Goal: Navigation & Orientation: Find specific page/section

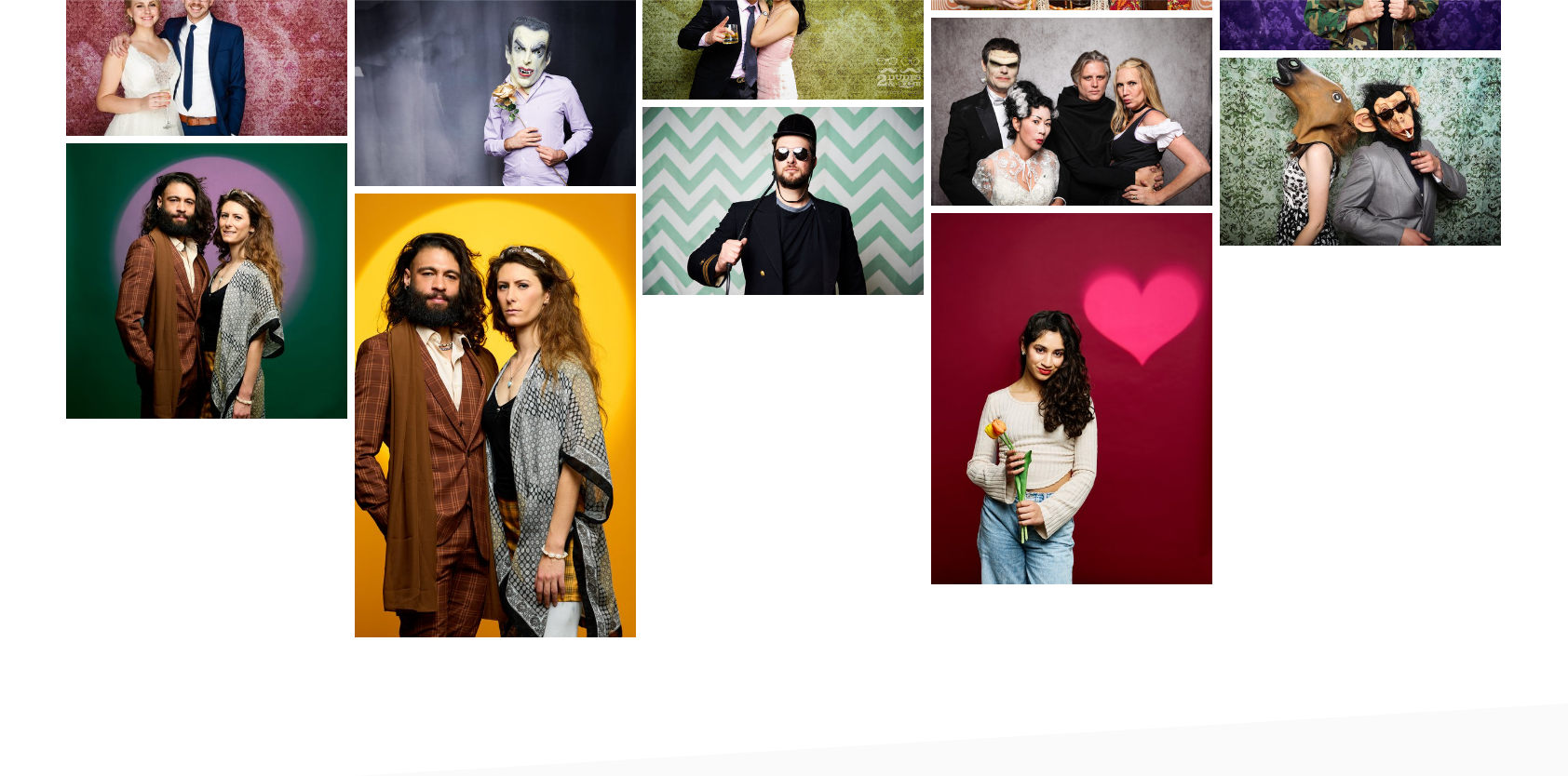
scroll to position [3338, 0]
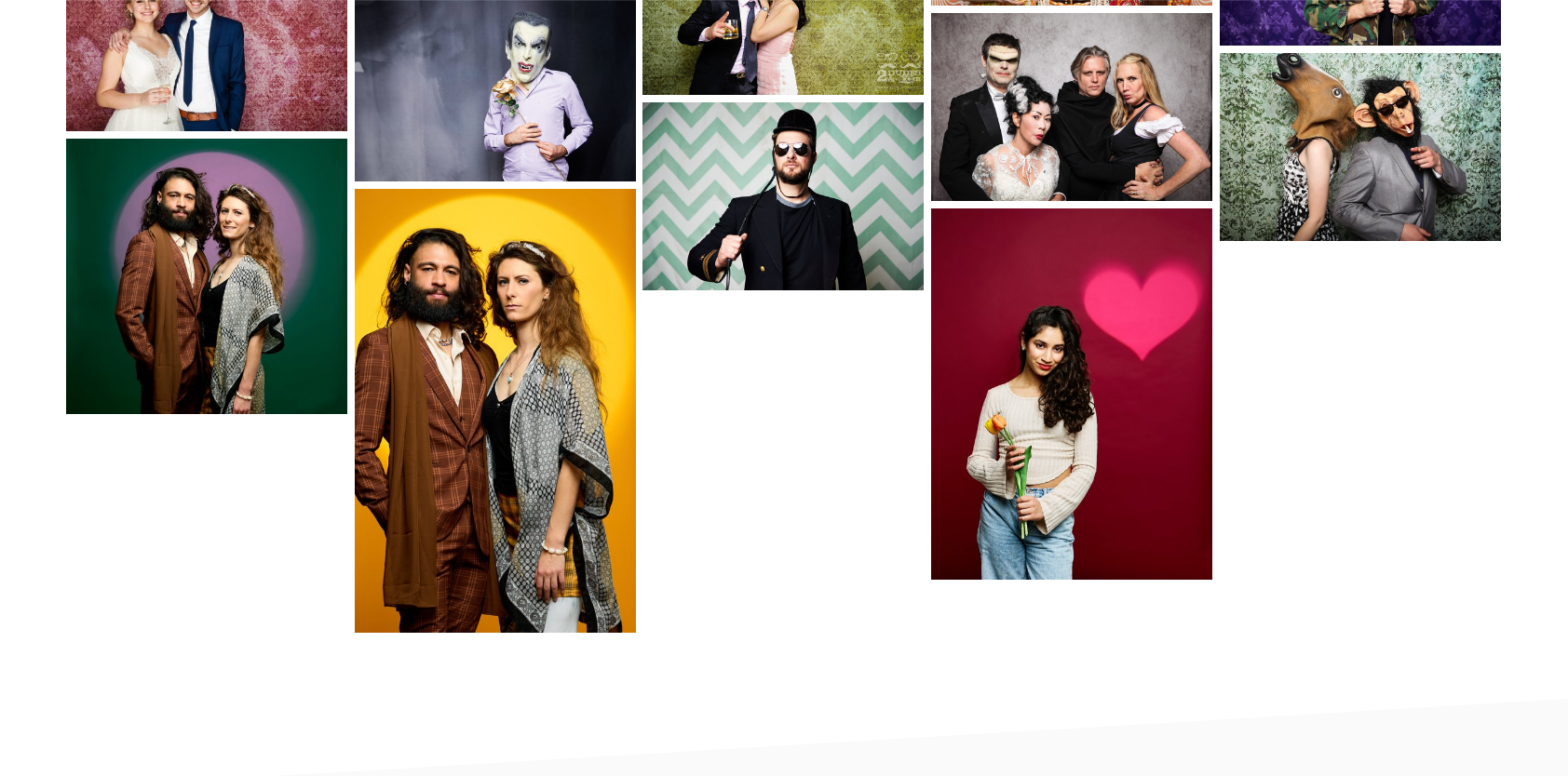
click at [494, 491] on img at bounding box center [495, 411] width 282 height 445
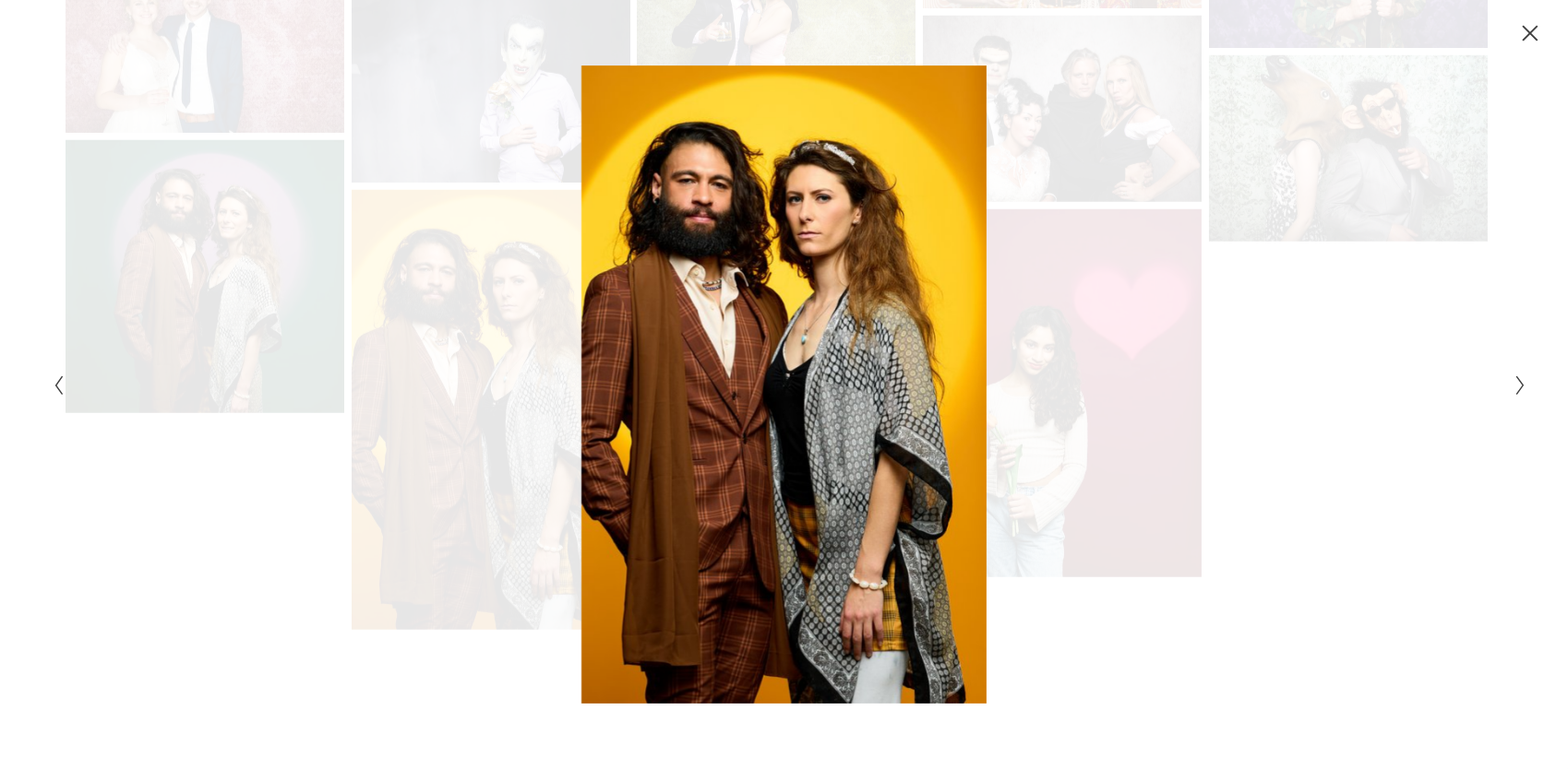
click at [1336, 559] on div "Gallery" at bounding box center [1153, 384] width 738 height 638
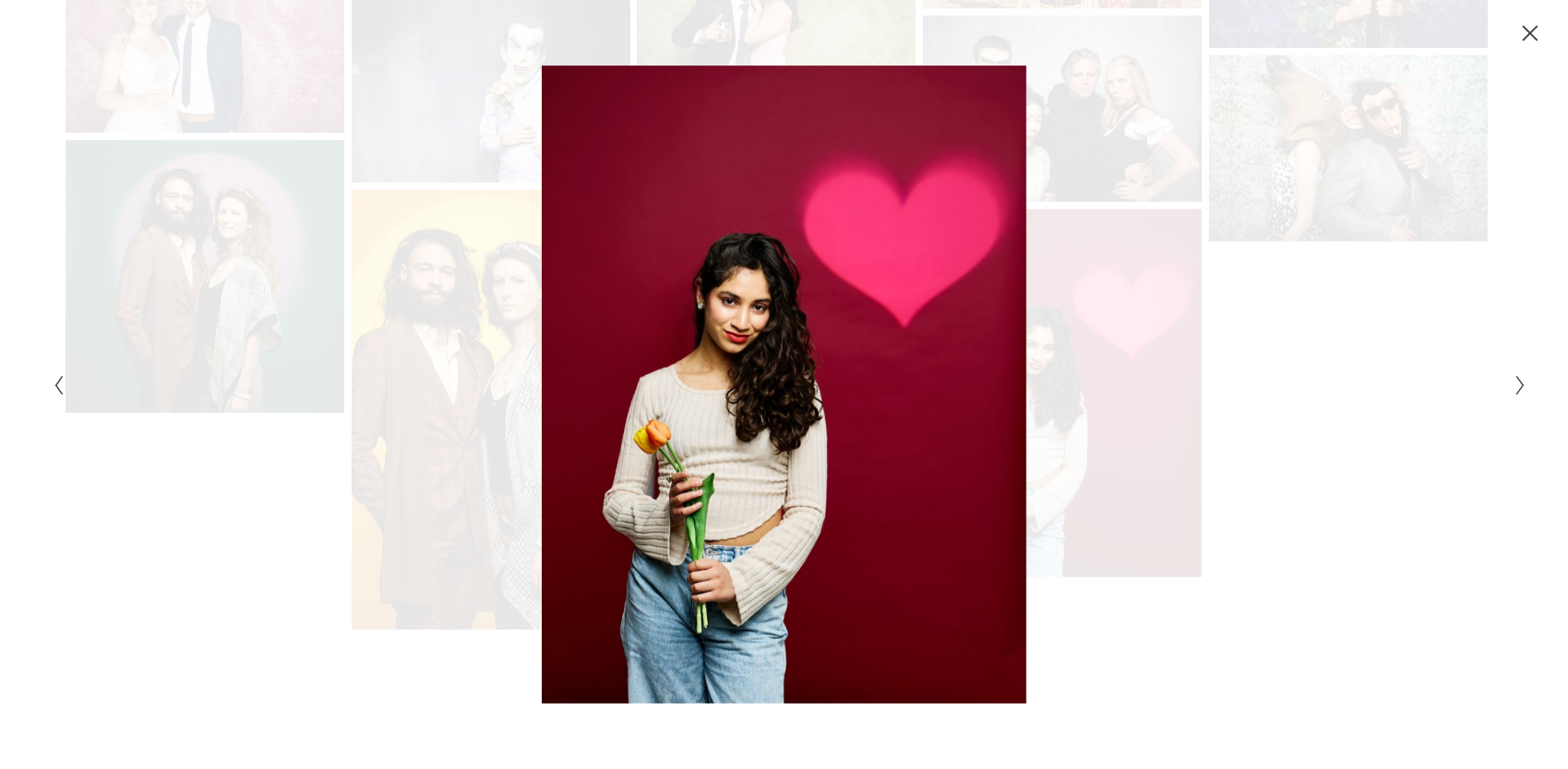
click at [1535, 34] on icon "Close" at bounding box center [1530, 33] width 19 height 19
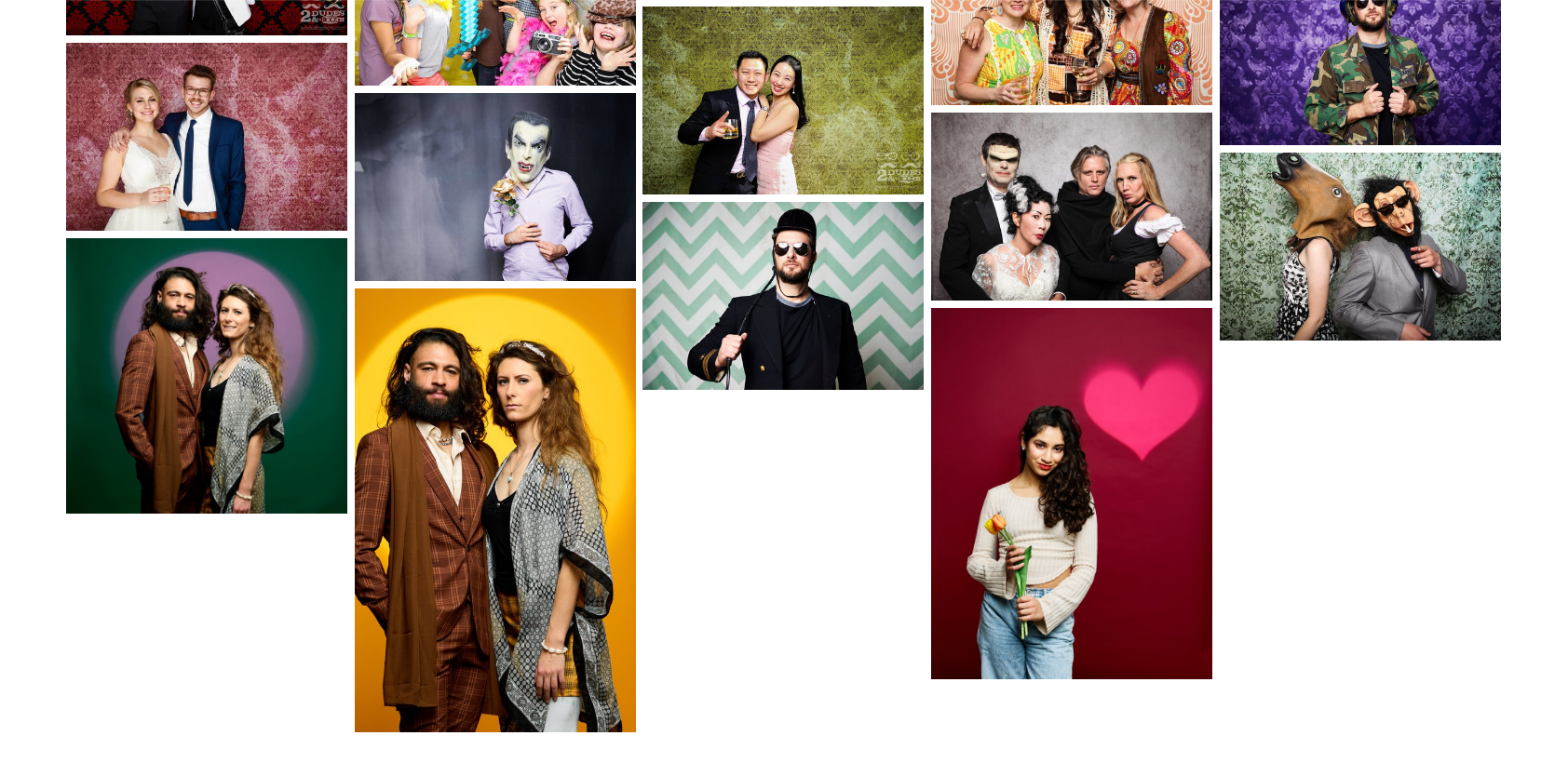
scroll to position [3313, 0]
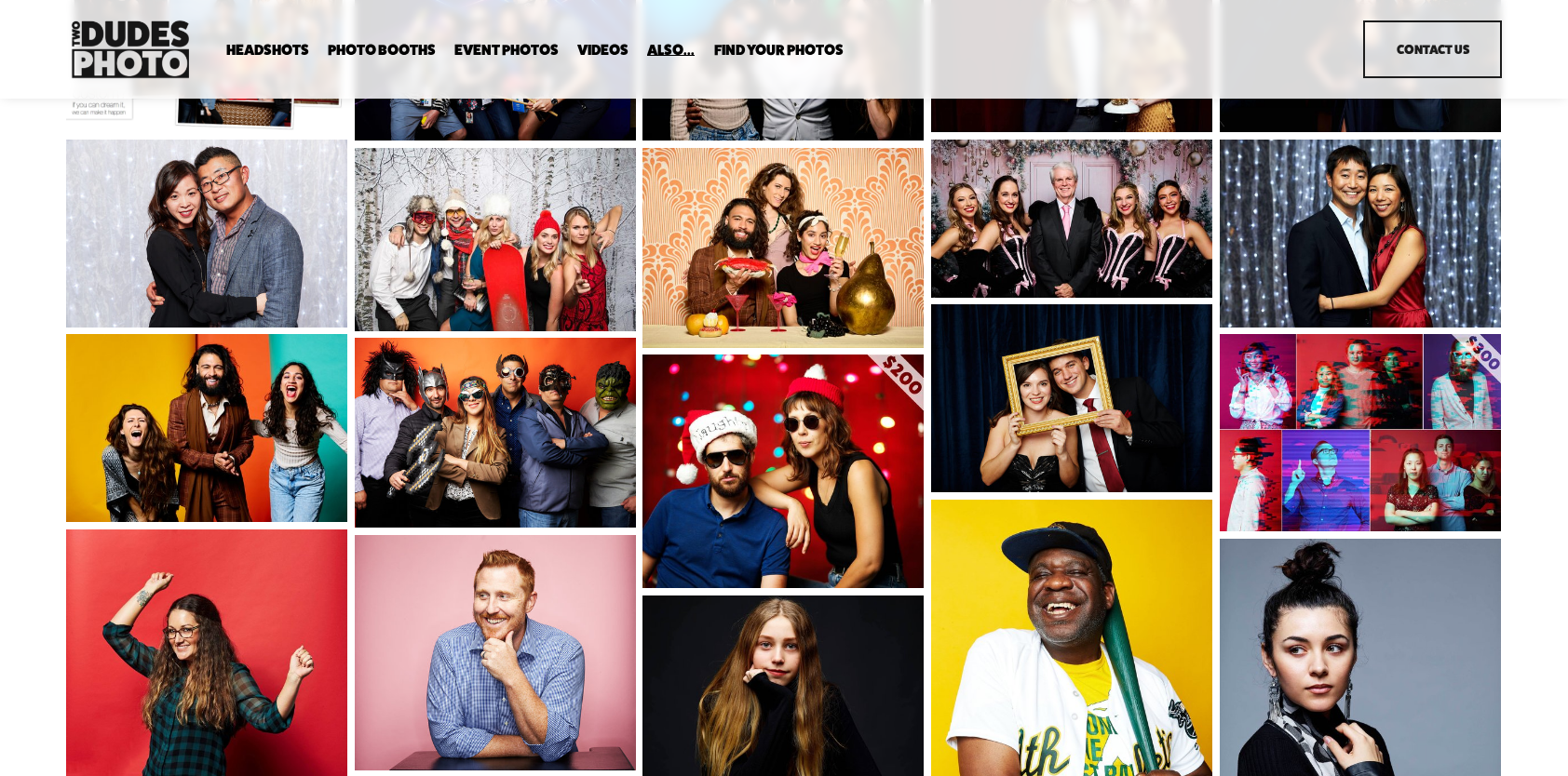
scroll to position [234, 0]
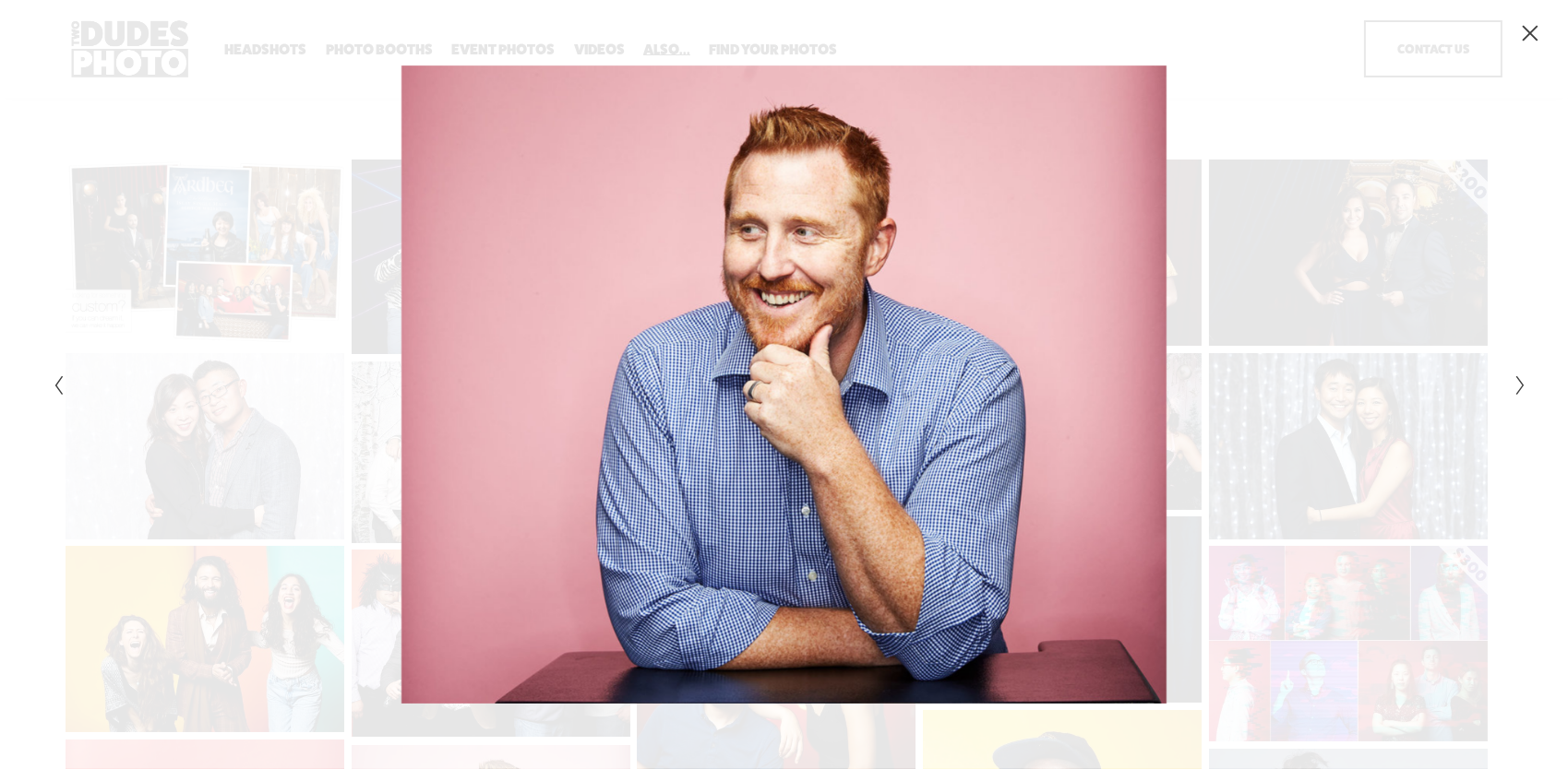
click at [1080, 446] on div "Gallery" at bounding box center [1153, 384] width 738 height 638
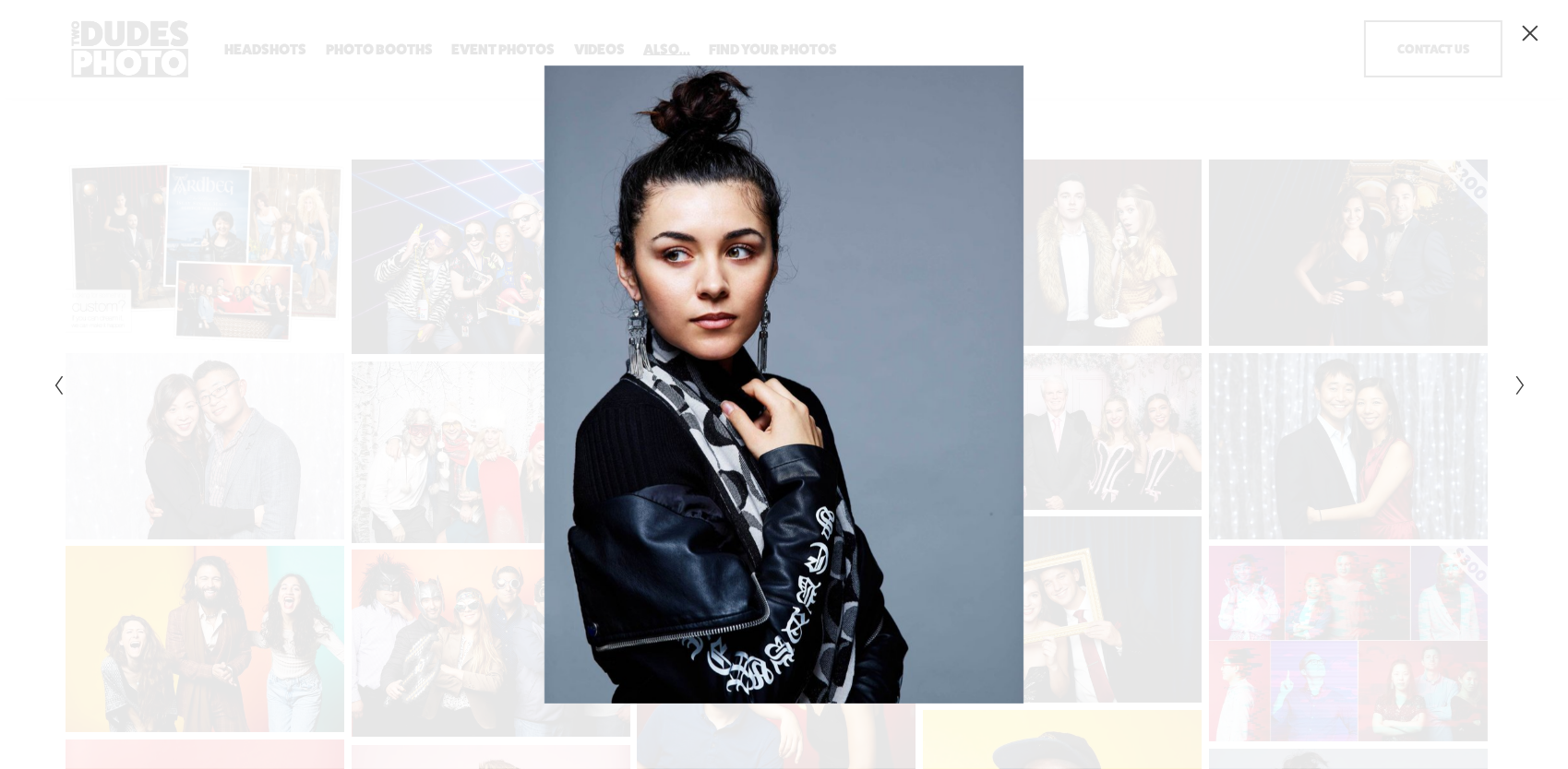
click at [56, 389] on icon "Previous Slide" at bounding box center [59, 385] width 12 height 22
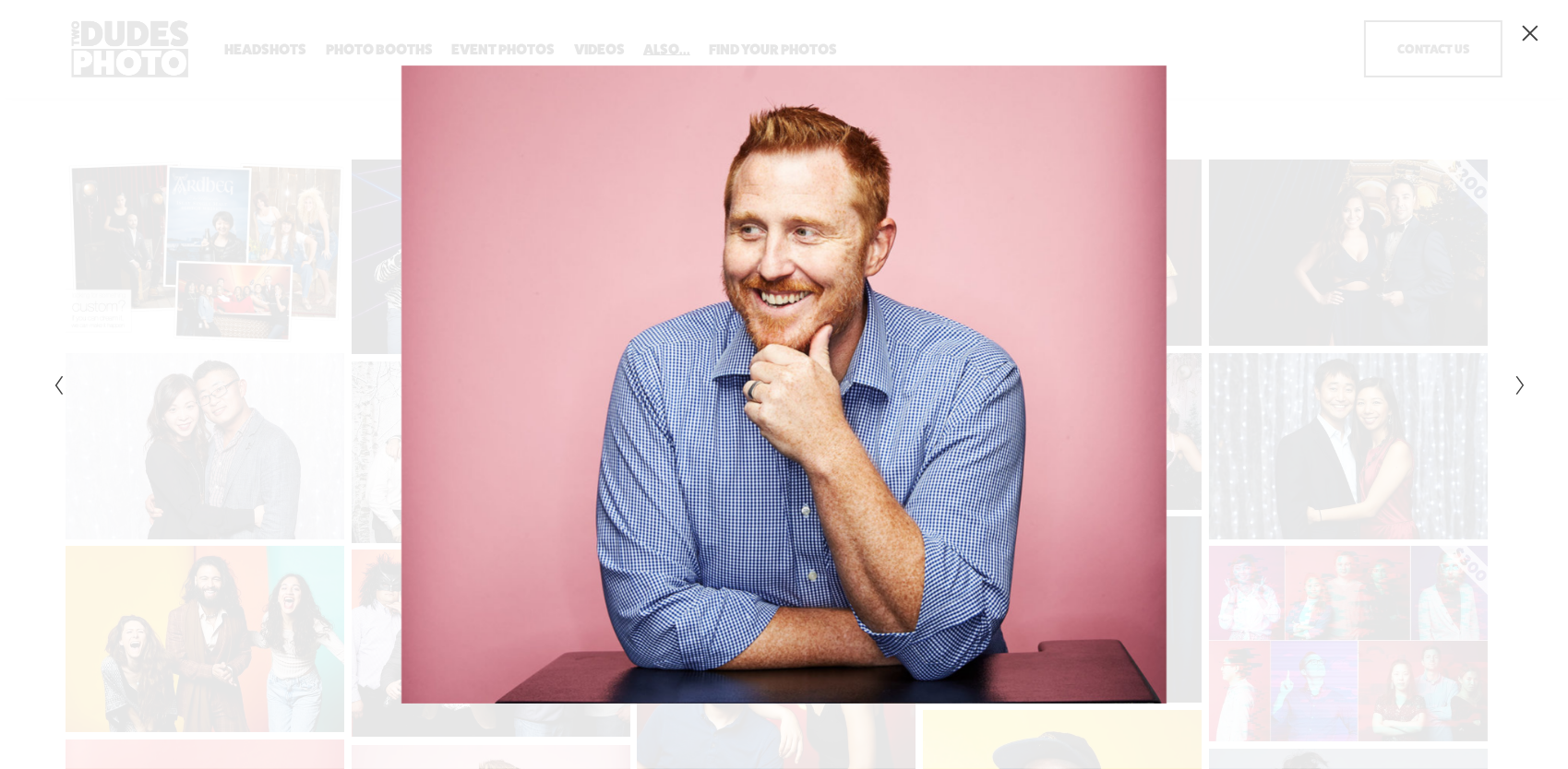
click at [1536, 32] on icon "Close" at bounding box center [1530, 33] width 19 height 19
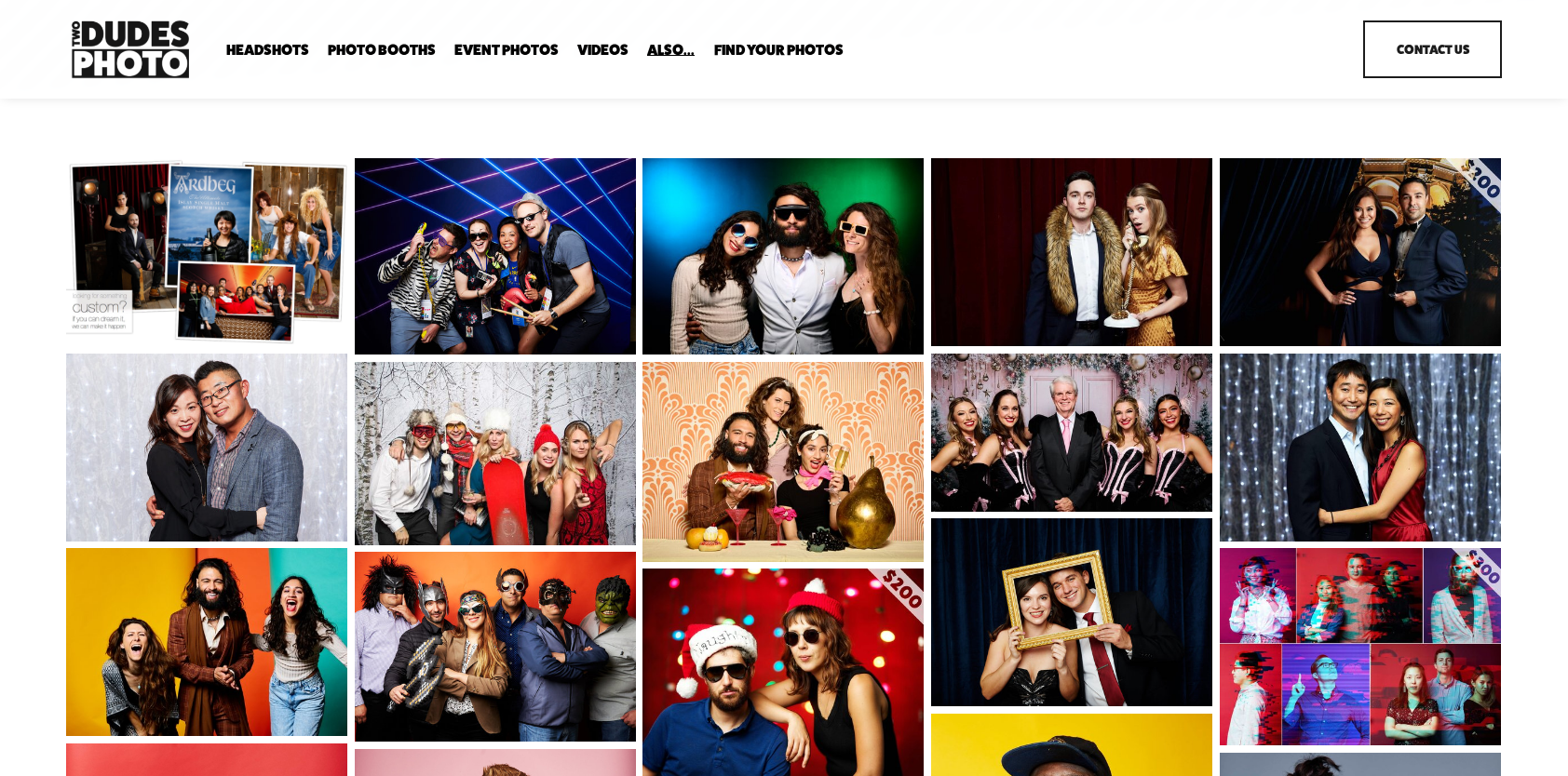
click at [0, 0] on span "Party Booth" at bounding box center [0, 0] width 0 height 0
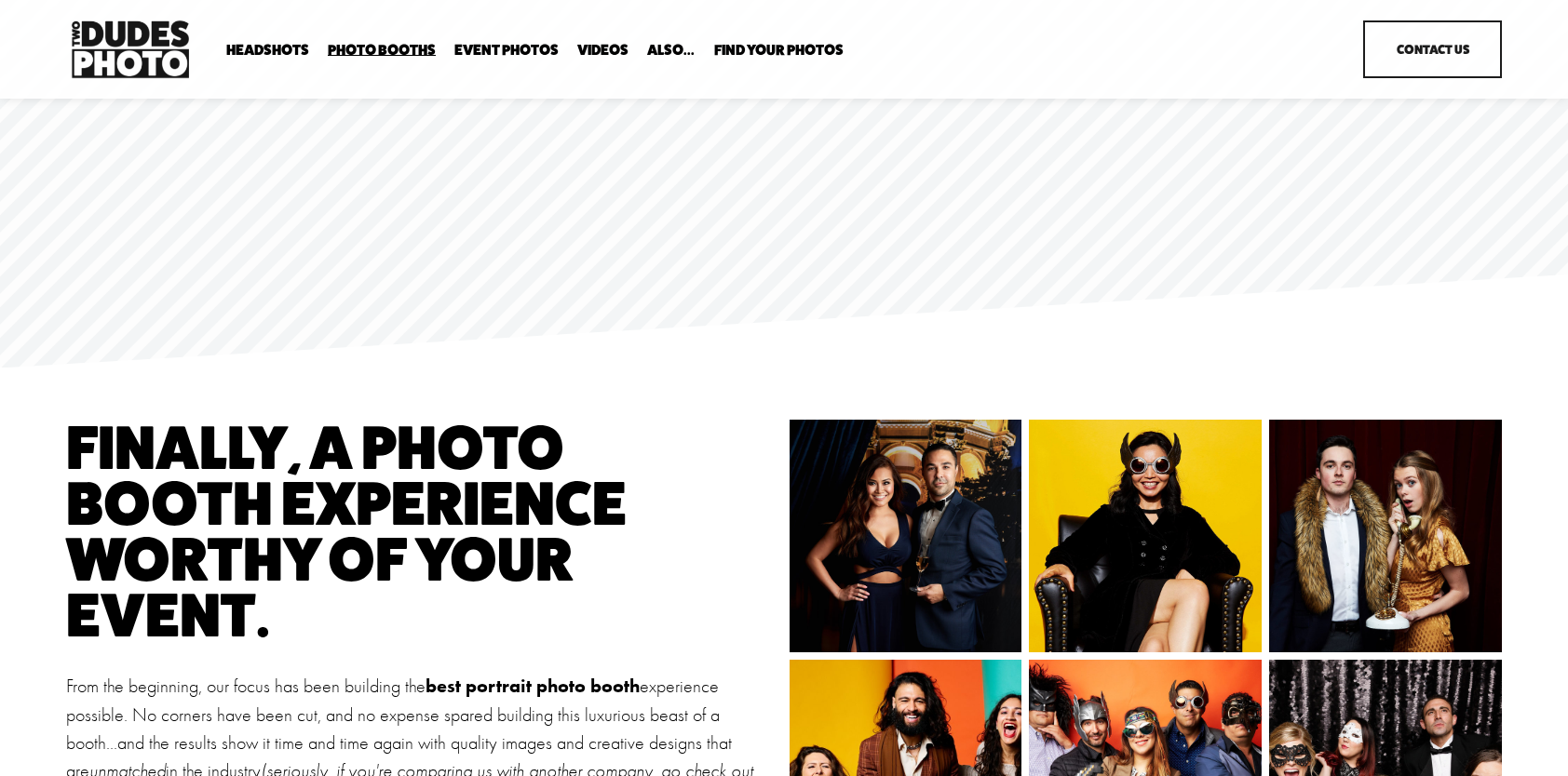
click at [0, 0] on span "Bespoke Booth" at bounding box center [0, 0] width 0 height 0
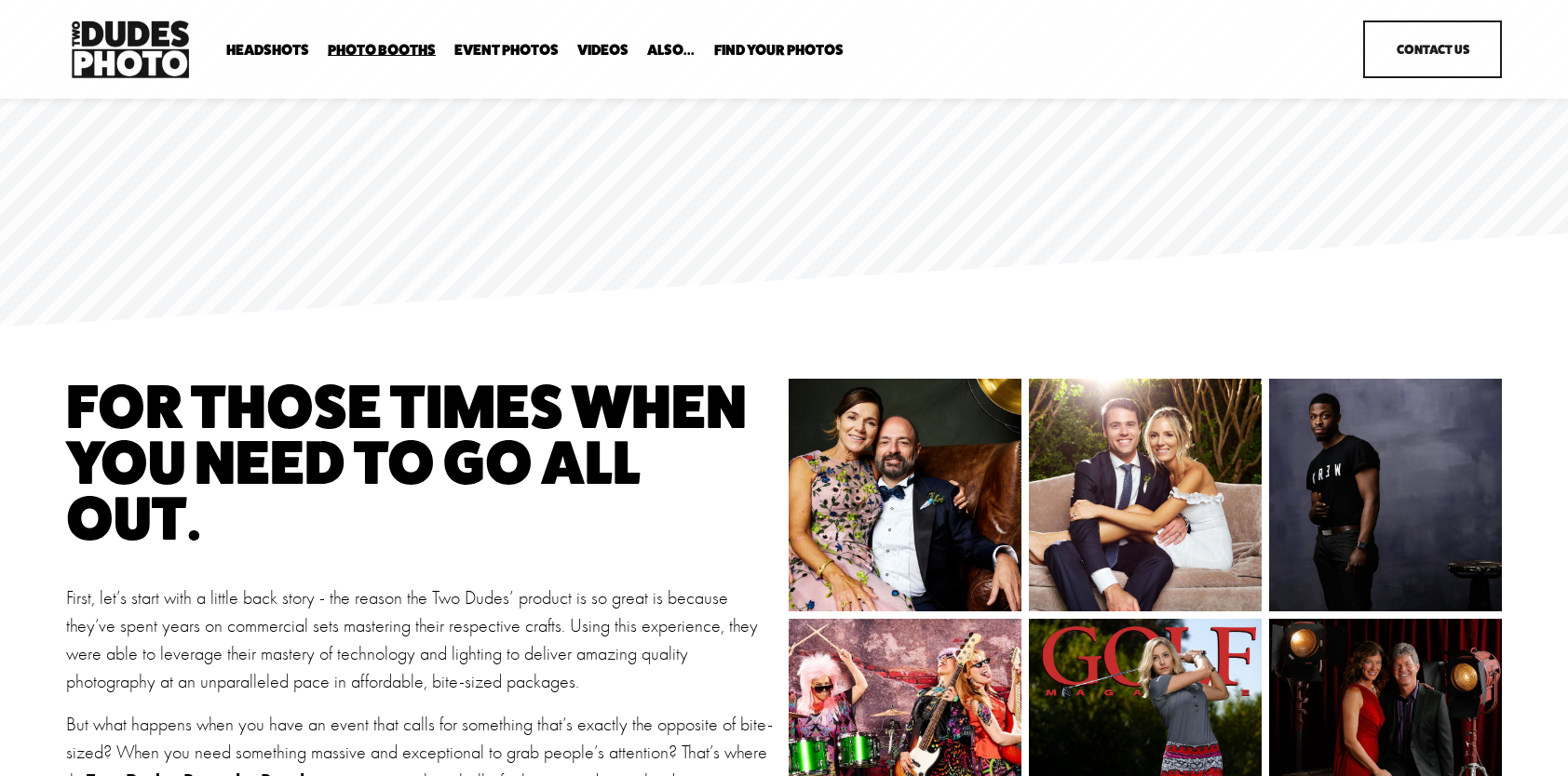
click at [0, 0] on span "Party Booth" at bounding box center [0, 0] width 0 height 0
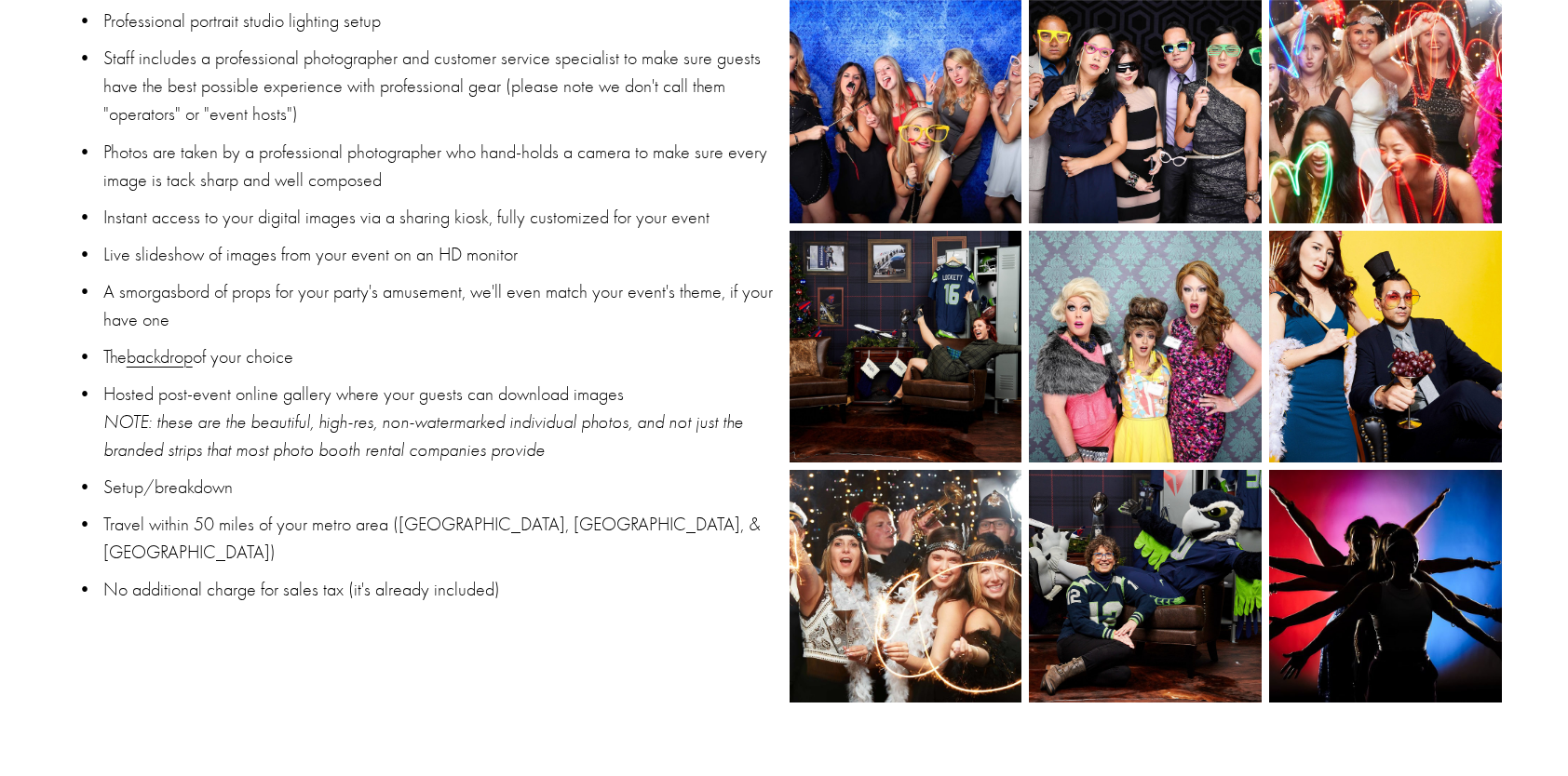
scroll to position [1634, 0]
